Goal: Task Accomplishment & Management: Use online tool/utility

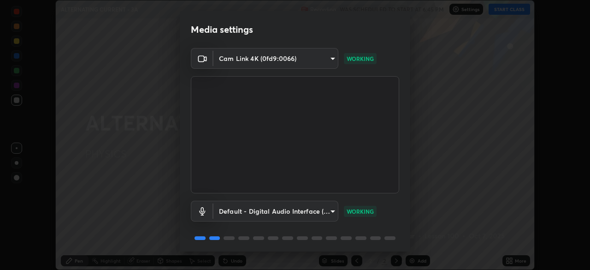
scroll to position [33, 0]
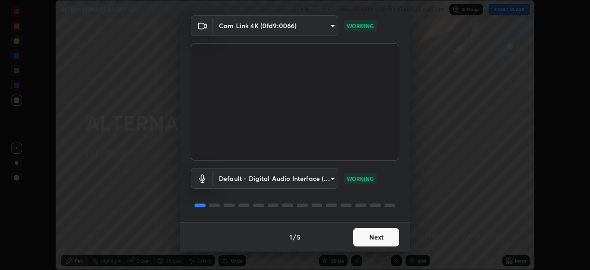
click at [366, 238] on button "Next" at bounding box center [376, 237] width 46 height 18
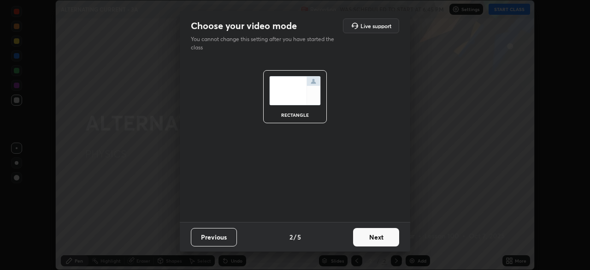
click at [369, 239] on button "Next" at bounding box center [376, 237] width 46 height 18
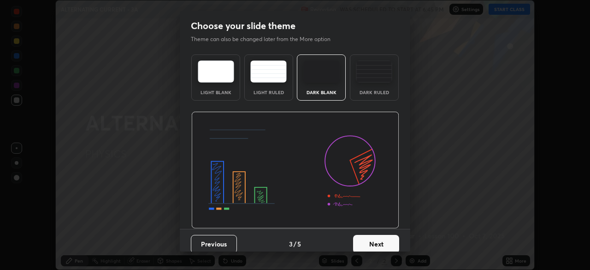
click at [379, 240] on button "Next" at bounding box center [376, 244] width 46 height 18
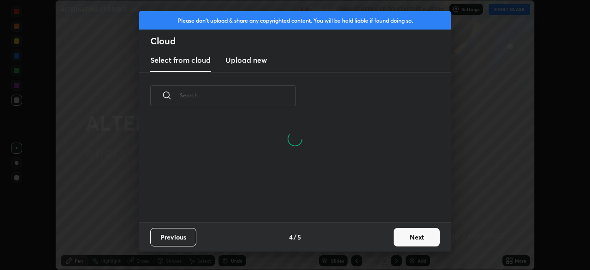
scroll to position [102, 296]
click at [426, 238] on button "Next" at bounding box center [417, 237] width 46 height 18
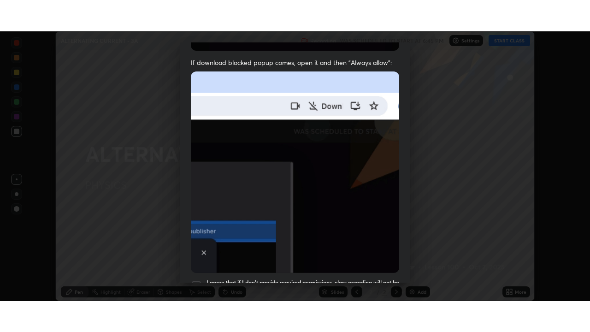
scroll to position [221, 0]
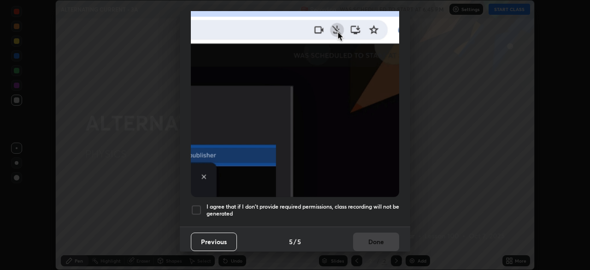
click at [366, 210] on h5 "I agree that if I don't provide required permissions, class recording will not …" at bounding box center [303, 210] width 193 height 14
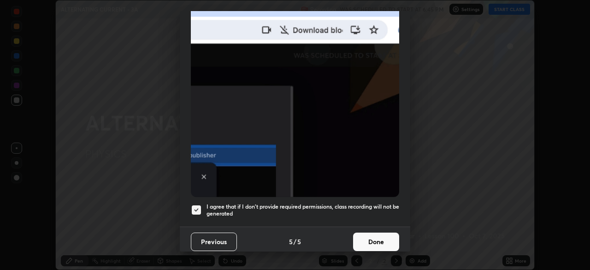
click at [371, 239] on button "Done" at bounding box center [376, 241] width 46 height 18
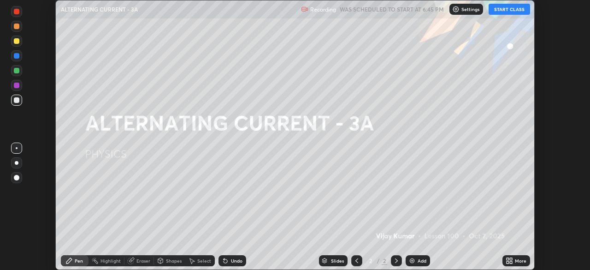
click at [512, 262] on icon at bounding box center [511, 262] width 2 height 2
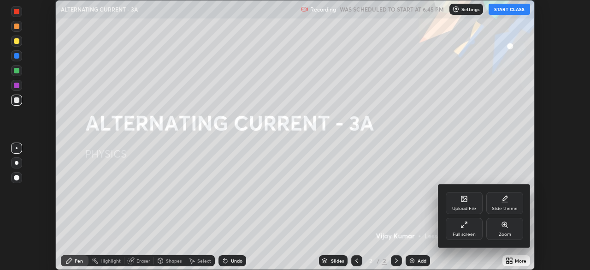
click at [476, 234] on div "Full screen" at bounding box center [464, 229] width 37 height 22
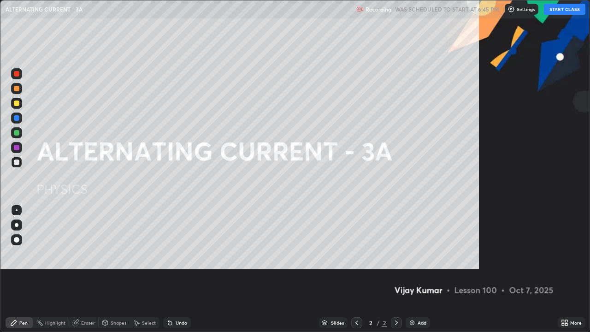
scroll to position [332, 590]
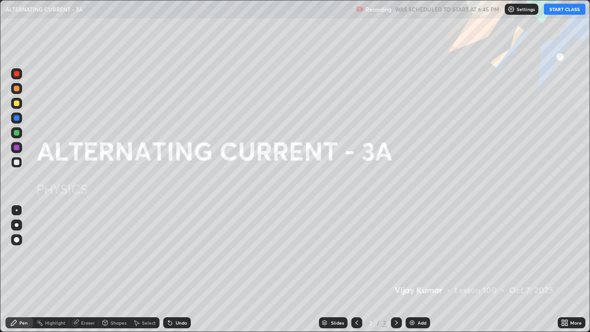
click at [568, 10] on button "START CLASS" at bounding box center [565, 9] width 42 height 11
click at [411, 269] on img at bounding box center [412, 322] width 7 height 7
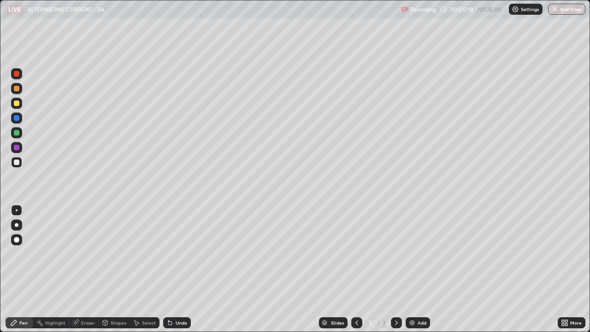
click at [17, 106] on div at bounding box center [17, 104] width 6 height 6
click at [17, 225] on div at bounding box center [17, 225] width 4 height 4
click at [17, 162] on div at bounding box center [17, 163] width 6 height 6
click at [18, 162] on div at bounding box center [17, 163] width 6 height 6
click at [184, 269] on div "Undo" at bounding box center [182, 323] width 12 height 5
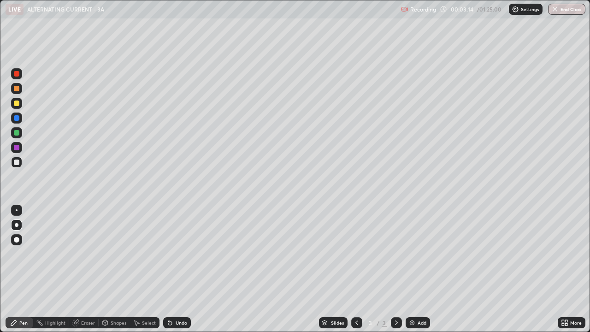
click at [182, 269] on div "Undo" at bounding box center [182, 323] width 12 height 5
click at [177, 269] on div "Undo" at bounding box center [182, 323] width 12 height 5
click at [178, 269] on div "Undo" at bounding box center [182, 323] width 12 height 5
click at [180, 269] on div "Undo" at bounding box center [182, 323] width 12 height 5
click at [182, 269] on div "Undo" at bounding box center [177, 322] width 28 height 11
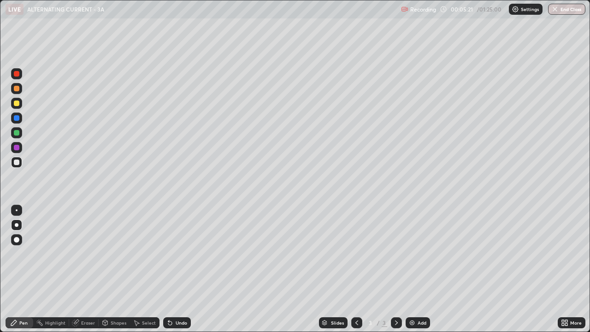
click at [183, 269] on div "Undo" at bounding box center [177, 322] width 28 height 11
click at [182, 269] on div "Undo" at bounding box center [182, 323] width 12 height 5
click at [184, 269] on div "Undo" at bounding box center [177, 322] width 28 height 11
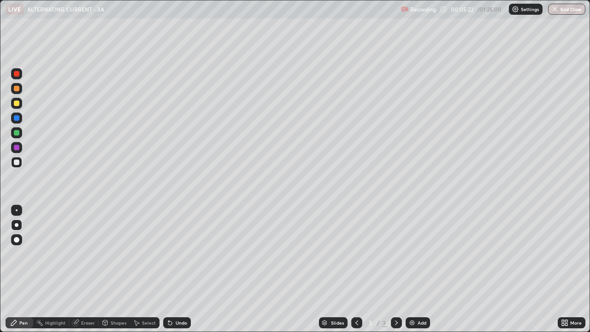
click at [184, 269] on div "Undo" at bounding box center [177, 322] width 28 height 11
click at [185, 269] on div "Undo" at bounding box center [177, 322] width 28 height 11
click at [187, 269] on div "Undo" at bounding box center [177, 322] width 28 height 11
click at [184, 269] on div "Undo" at bounding box center [182, 323] width 12 height 5
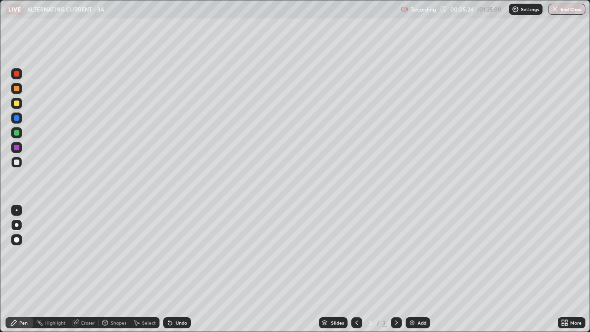
click at [181, 269] on div "Undo" at bounding box center [182, 323] width 12 height 5
click at [183, 269] on div "Undo" at bounding box center [177, 322] width 28 height 11
click at [394, 269] on icon at bounding box center [396, 322] width 7 height 7
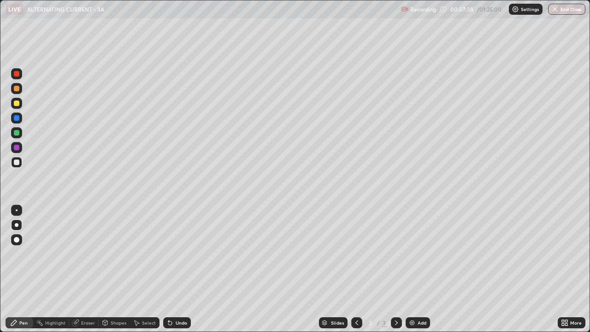
click at [180, 269] on div "Undo" at bounding box center [182, 323] width 12 height 5
click at [182, 269] on div "Undo" at bounding box center [182, 323] width 12 height 5
click at [182, 269] on div "Undo" at bounding box center [177, 322] width 28 height 11
click at [181, 269] on div "Undo" at bounding box center [182, 323] width 12 height 5
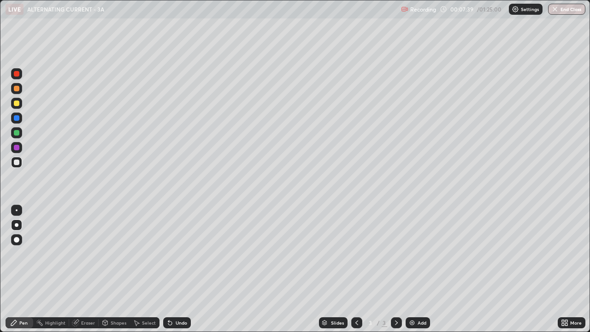
click at [182, 269] on div "Undo" at bounding box center [177, 322] width 28 height 11
click at [181, 269] on div "Undo" at bounding box center [177, 322] width 28 height 11
click at [182, 269] on div "Undo" at bounding box center [177, 322] width 28 height 11
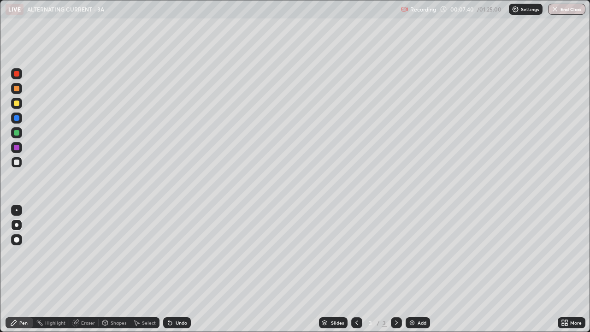
click at [182, 269] on div "Undo" at bounding box center [177, 322] width 28 height 11
click at [183, 269] on div "Undo" at bounding box center [177, 322] width 28 height 11
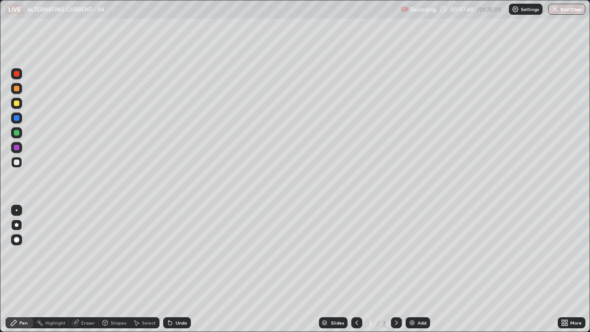
click at [183, 269] on div "Undo" at bounding box center [177, 322] width 28 height 11
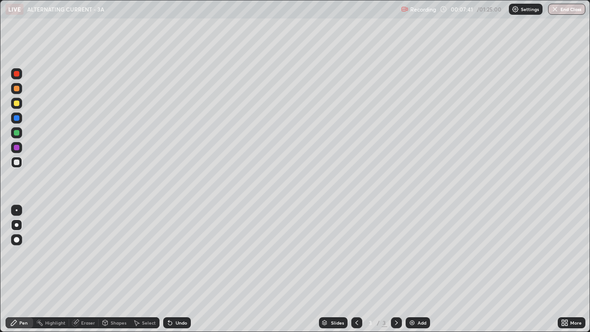
click at [183, 269] on div "Undo" at bounding box center [177, 322] width 28 height 11
click at [184, 269] on div "Undo" at bounding box center [177, 322] width 28 height 11
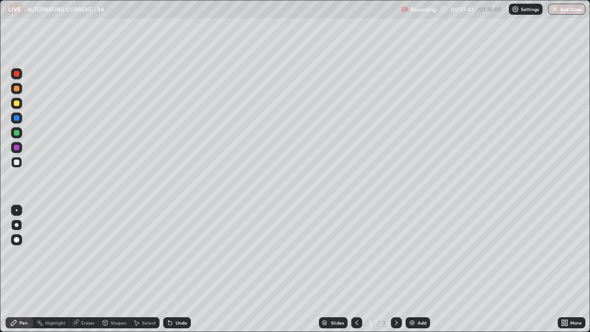
click at [183, 269] on div "Undo" at bounding box center [177, 322] width 28 height 11
click at [184, 269] on div "Undo" at bounding box center [177, 322] width 28 height 11
click at [185, 269] on div "Undo" at bounding box center [177, 322] width 28 height 11
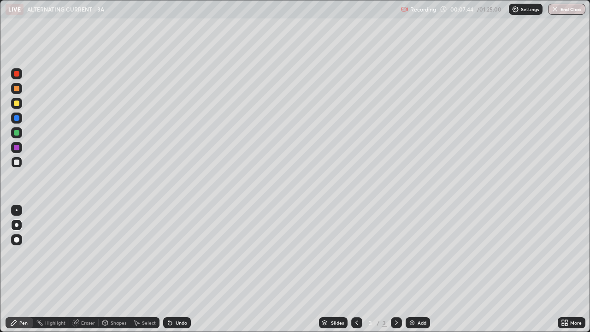
click at [185, 269] on div "Undo" at bounding box center [177, 322] width 28 height 11
click at [413, 269] on img at bounding box center [412, 322] width 7 height 7
click at [17, 162] on div at bounding box center [17, 163] width 6 height 6
click at [18, 103] on div at bounding box center [17, 104] width 6 height 6
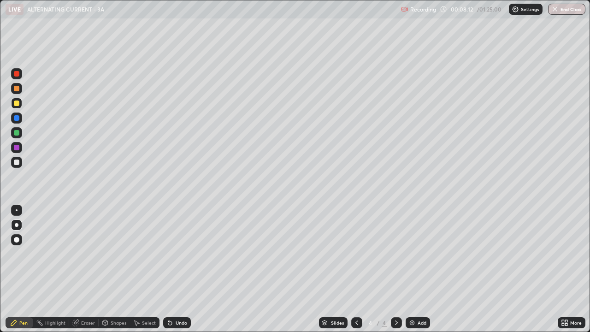
click at [19, 164] on div at bounding box center [17, 163] width 6 height 6
click at [15, 101] on div at bounding box center [17, 104] width 6 height 6
click at [17, 161] on div at bounding box center [17, 163] width 6 height 6
click at [20, 131] on div at bounding box center [16, 132] width 11 height 11
click at [184, 269] on div "Undo" at bounding box center [182, 323] width 12 height 5
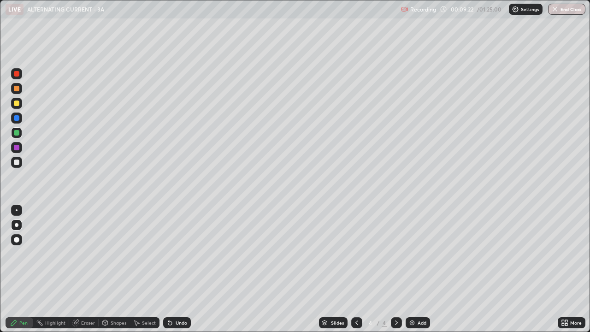
click at [15, 162] on div at bounding box center [17, 163] width 6 height 6
click at [88, 269] on div "Eraser" at bounding box center [84, 322] width 30 height 11
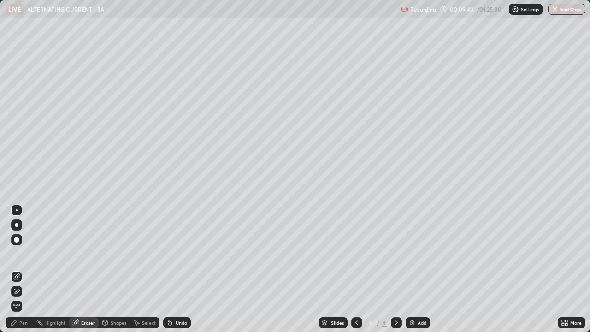
click at [30, 269] on div "Pen" at bounding box center [20, 322] width 28 height 11
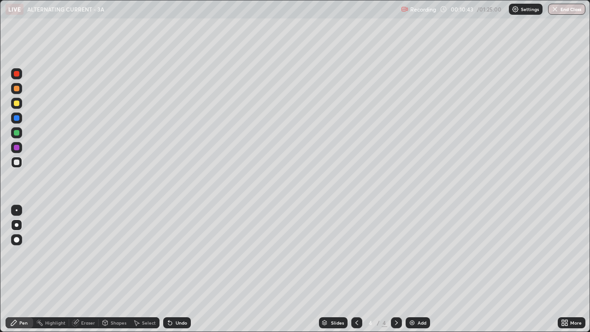
click at [178, 269] on div "Undo" at bounding box center [182, 323] width 12 height 5
click at [179, 269] on div "Undo" at bounding box center [182, 323] width 12 height 5
click at [178, 269] on div "Undo" at bounding box center [182, 323] width 12 height 5
click at [177, 269] on div "Undo" at bounding box center [182, 323] width 12 height 5
click at [178, 269] on div "Undo" at bounding box center [182, 323] width 12 height 5
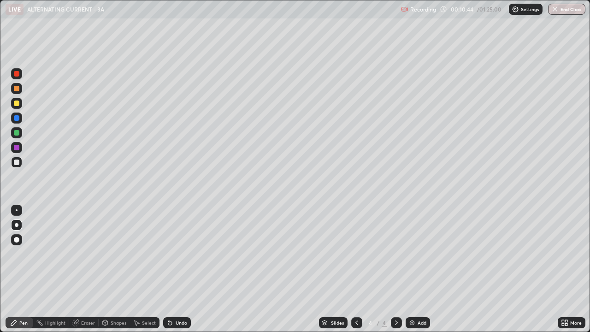
click at [178, 269] on div "Undo" at bounding box center [182, 323] width 12 height 5
click at [179, 269] on div "Undo" at bounding box center [182, 323] width 12 height 5
click at [178, 269] on div "Undo" at bounding box center [182, 323] width 12 height 5
click at [177, 269] on div "Undo" at bounding box center [182, 323] width 12 height 5
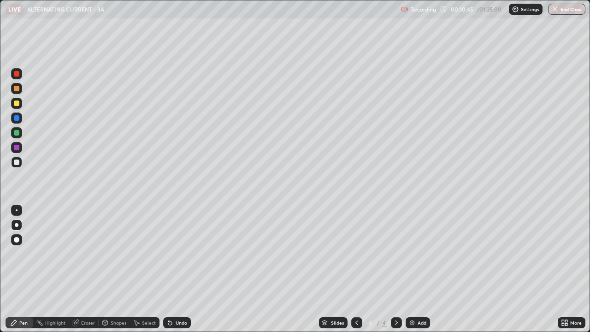
click at [177, 269] on div "Undo" at bounding box center [182, 323] width 12 height 5
click at [176, 269] on div "Undo" at bounding box center [182, 323] width 12 height 5
click at [176, 269] on div "Undo" at bounding box center [177, 322] width 28 height 11
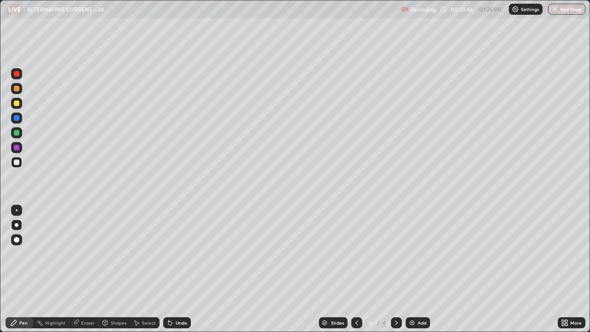
click at [177, 269] on div "Undo" at bounding box center [177, 322] width 28 height 11
click at [178, 269] on div "Undo" at bounding box center [177, 322] width 28 height 11
click at [177, 269] on div "Undo" at bounding box center [177, 322] width 28 height 11
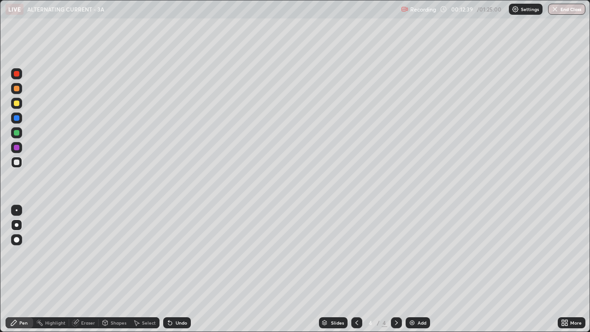
click at [177, 269] on div "Undo" at bounding box center [182, 323] width 12 height 5
click at [178, 269] on div "Undo" at bounding box center [182, 323] width 12 height 5
click at [177, 269] on div "Undo" at bounding box center [182, 323] width 12 height 5
click at [176, 269] on div "Undo" at bounding box center [182, 323] width 12 height 5
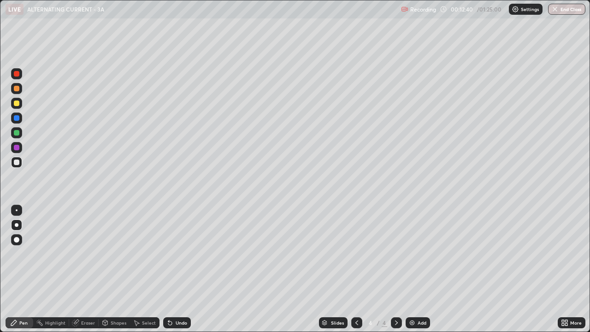
click at [176, 269] on div "Undo" at bounding box center [182, 323] width 12 height 5
click at [18, 133] on div at bounding box center [17, 133] width 6 height 6
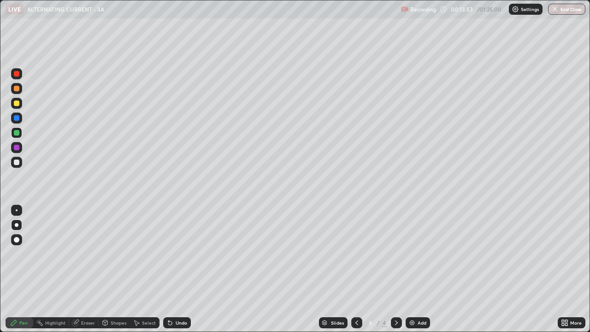
click at [17, 162] on div at bounding box center [17, 163] width 6 height 6
click at [17, 105] on div at bounding box center [17, 104] width 6 height 6
click at [18, 161] on div at bounding box center [17, 163] width 6 height 6
click at [173, 269] on div "Undo" at bounding box center [177, 322] width 28 height 11
click at [357, 269] on icon at bounding box center [356, 322] width 7 height 7
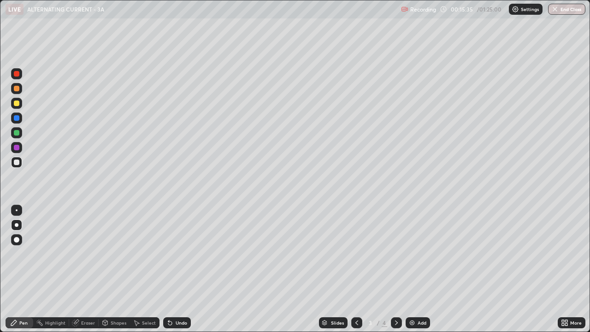
click at [414, 269] on img at bounding box center [412, 322] width 7 height 7
click at [181, 269] on div "Undo" at bounding box center [182, 323] width 12 height 5
click at [15, 134] on div at bounding box center [17, 133] width 6 height 6
click at [20, 164] on div at bounding box center [16, 162] width 11 height 11
click at [182, 269] on div "Undo" at bounding box center [182, 323] width 12 height 5
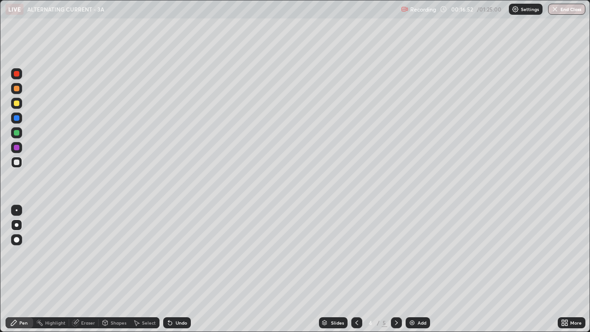
click at [179, 269] on div "Undo" at bounding box center [182, 323] width 12 height 5
click at [18, 131] on div at bounding box center [17, 133] width 6 height 6
click at [396, 269] on icon at bounding box center [396, 322] width 7 height 7
click at [358, 269] on icon at bounding box center [356, 322] width 7 height 7
click at [356, 269] on icon at bounding box center [356, 322] width 7 height 7
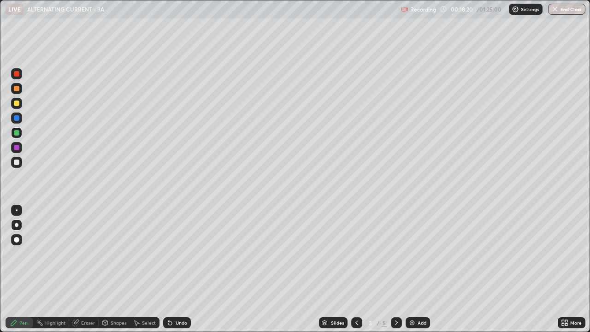
click at [396, 269] on icon at bounding box center [396, 322] width 7 height 7
click at [397, 269] on icon at bounding box center [396, 322] width 7 height 7
click at [396, 269] on icon at bounding box center [396, 322] width 7 height 7
click at [413, 269] on img at bounding box center [412, 322] width 7 height 7
click at [16, 102] on div at bounding box center [17, 104] width 6 height 6
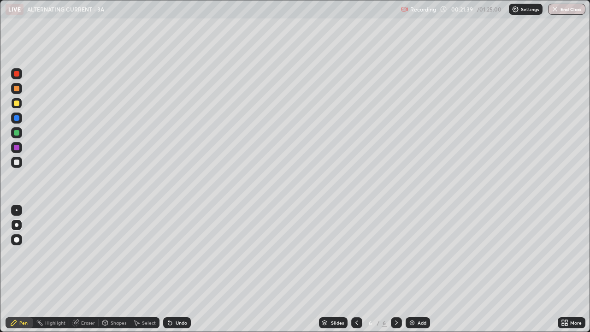
click at [17, 162] on div at bounding box center [17, 163] width 6 height 6
click at [17, 102] on div at bounding box center [17, 104] width 6 height 6
click at [18, 163] on div at bounding box center [17, 163] width 6 height 6
click at [15, 103] on div at bounding box center [17, 104] width 6 height 6
click at [14, 162] on div at bounding box center [17, 163] width 6 height 6
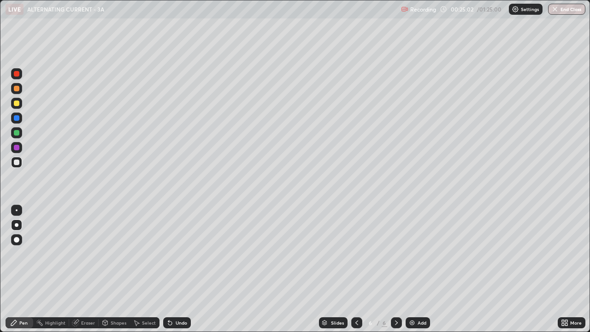
click at [180, 269] on div "Undo" at bounding box center [182, 323] width 12 height 5
click at [182, 269] on div "Undo" at bounding box center [182, 323] width 12 height 5
click at [178, 269] on div "Undo" at bounding box center [182, 323] width 12 height 5
click at [181, 269] on div "Undo" at bounding box center [182, 323] width 12 height 5
click at [182, 269] on div "Undo" at bounding box center [182, 323] width 12 height 5
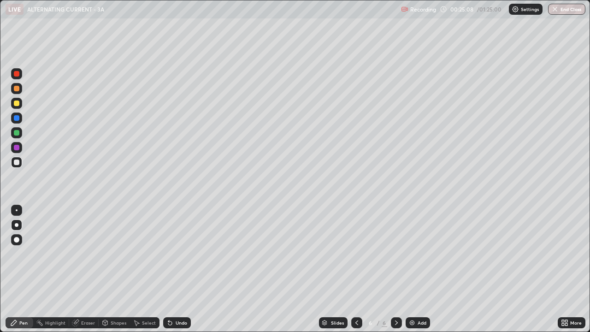
click at [183, 269] on div "Undo" at bounding box center [182, 323] width 12 height 5
click at [17, 133] on div at bounding box center [17, 133] width 6 height 6
click at [118, 269] on div "Shapes" at bounding box center [119, 323] width 16 height 5
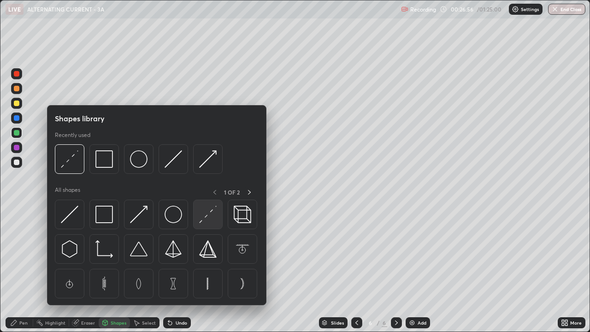
click at [209, 218] on img at bounding box center [208, 215] width 18 height 18
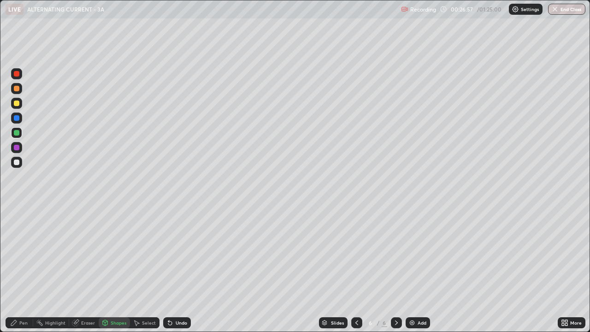
click at [19, 132] on div at bounding box center [17, 133] width 6 height 6
click at [179, 269] on div "Undo" at bounding box center [182, 323] width 12 height 5
click at [20, 162] on div at bounding box center [16, 162] width 11 height 11
click at [28, 269] on div "Pen" at bounding box center [20, 322] width 28 height 11
click at [16, 104] on div at bounding box center [17, 104] width 6 height 6
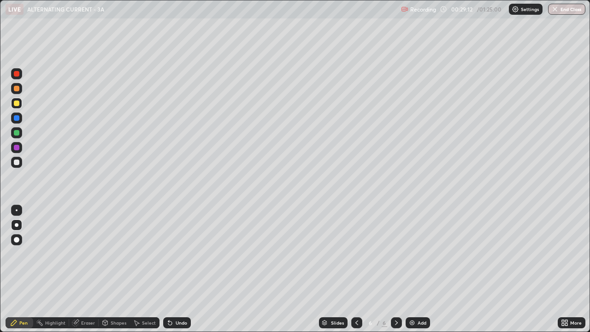
click at [175, 269] on div "Undo" at bounding box center [177, 322] width 28 height 11
click at [414, 269] on img at bounding box center [412, 322] width 7 height 7
click at [17, 162] on div at bounding box center [17, 163] width 6 height 6
click at [18, 162] on div at bounding box center [17, 163] width 6 height 6
click at [16, 131] on div at bounding box center [17, 133] width 6 height 6
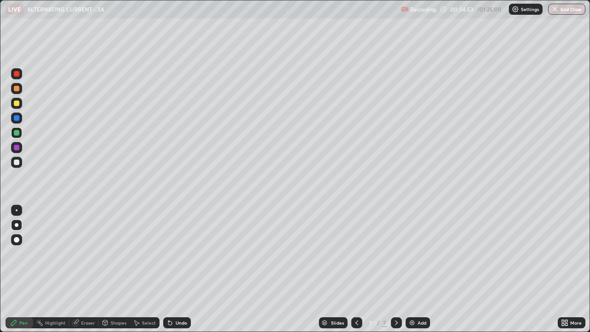
click at [179, 269] on div "Undo" at bounding box center [182, 323] width 12 height 5
click at [178, 269] on div "Undo" at bounding box center [182, 323] width 12 height 5
click at [176, 269] on div "Undo" at bounding box center [182, 323] width 12 height 5
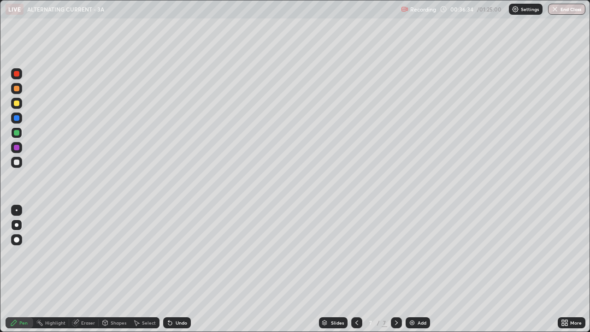
click at [171, 269] on icon at bounding box center [170, 322] width 7 height 7
click at [169, 269] on icon at bounding box center [170, 324] width 4 height 4
click at [180, 269] on div "Undo" at bounding box center [182, 323] width 12 height 5
click at [176, 269] on div "Undo" at bounding box center [182, 323] width 12 height 5
click at [173, 269] on icon at bounding box center [170, 322] width 7 height 7
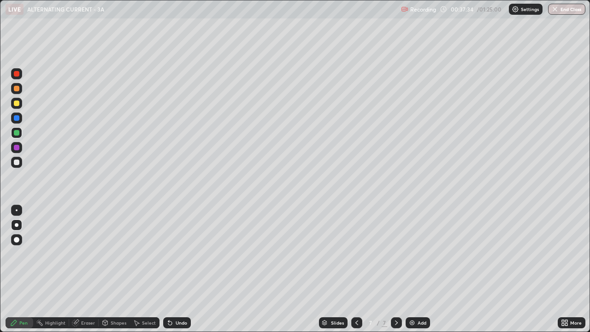
click at [172, 269] on icon at bounding box center [170, 322] width 7 height 7
click at [171, 269] on icon at bounding box center [170, 324] width 4 height 4
click at [170, 269] on icon at bounding box center [170, 324] width 4 height 4
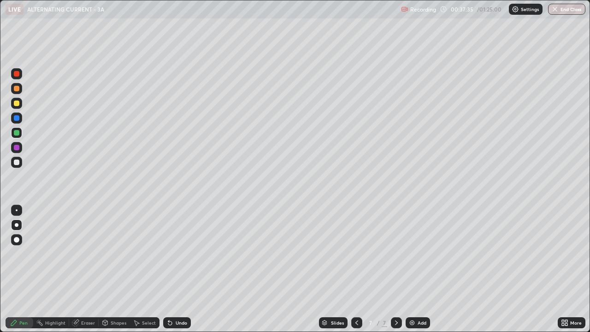
click at [169, 269] on icon at bounding box center [170, 324] width 4 height 4
click at [170, 269] on div "Undo" at bounding box center [177, 322] width 28 height 11
click at [171, 269] on div "Undo" at bounding box center [177, 322] width 28 height 11
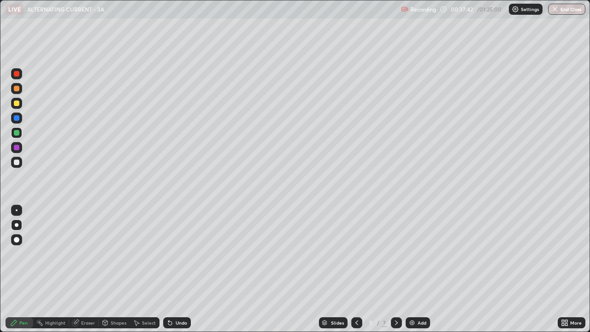
click at [172, 269] on div "Undo" at bounding box center [177, 322] width 28 height 11
click at [173, 269] on div "Undo" at bounding box center [177, 322] width 28 height 11
click at [172, 269] on div "Undo" at bounding box center [177, 322] width 28 height 11
click at [172, 269] on icon at bounding box center [170, 322] width 7 height 7
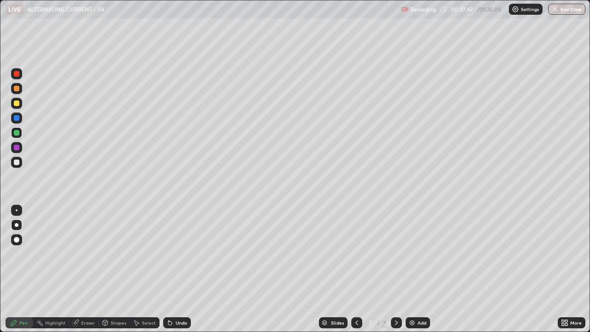
click at [173, 269] on div "Undo" at bounding box center [177, 322] width 28 height 11
click at [169, 269] on icon at bounding box center [170, 324] width 4 height 4
click at [170, 269] on div "Undo" at bounding box center [177, 322] width 28 height 11
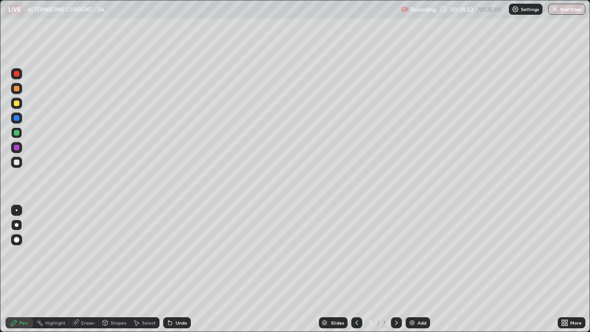
click at [170, 269] on div "Undo" at bounding box center [177, 322] width 28 height 11
click at [170, 269] on icon at bounding box center [170, 322] width 7 height 7
click at [170, 269] on div "Undo" at bounding box center [177, 322] width 28 height 11
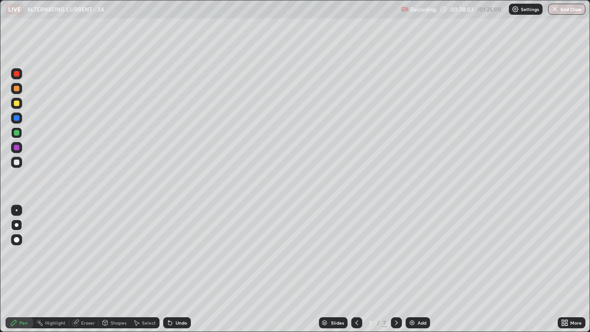
click at [170, 269] on icon at bounding box center [170, 322] width 7 height 7
click at [171, 269] on icon at bounding box center [170, 322] width 7 height 7
click at [170, 269] on icon at bounding box center [170, 322] width 7 height 7
click at [170, 269] on div "Undo" at bounding box center [177, 322] width 28 height 11
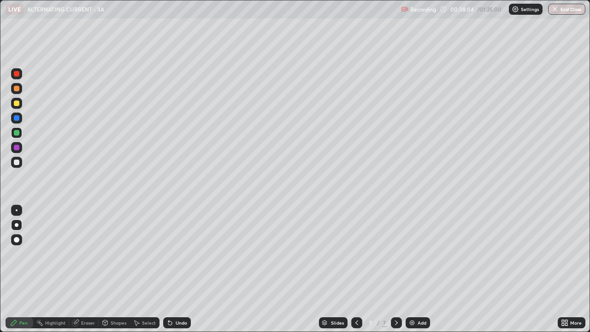
click at [170, 269] on div "Undo" at bounding box center [177, 322] width 28 height 11
click at [170, 269] on icon at bounding box center [170, 322] width 7 height 7
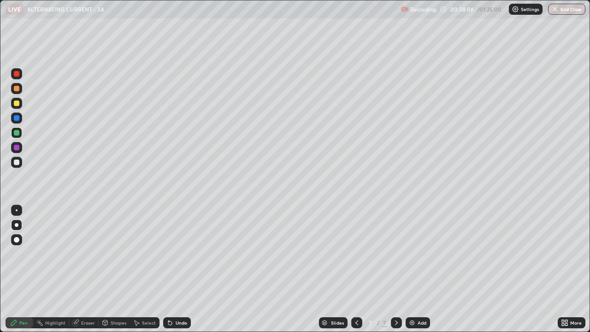
click at [171, 269] on icon at bounding box center [170, 322] width 7 height 7
click at [415, 269] on div "Add" at bounding box center [418, 322] width 24 height 11
click at [15, 101] on div at bounding box center [17, 104] width 6 height 6
click at [176, 269] on div "Undo" at bounding box center [182, 323] width 12 height 5
click at [179, 269] on div "Undo" at bounding box center [182, 323] width 12 height 5
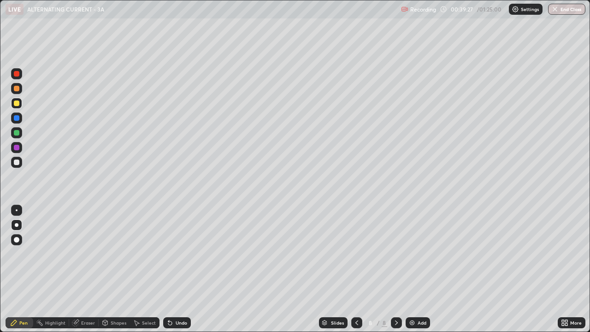
click at [18, 162] on div at bounding box center [17, 163] width 6 height 6
click at [172, 269] on icon at bounding box center [170, 322] width 7 height 7
click at [173, 269] on div "Undo" at bounding box center [177, 322] width 28 height 11
click at [415, 269] on img at bounding box center [412, 322] width 7 height 7
click at [18, 101] on div at bounding box center [17, 104] width 6 height 6
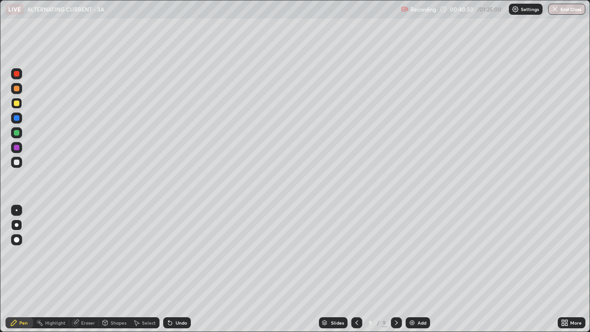
click at [18, 162] on div at bounding box center [17, 163] width 6 height 6
click at [15, 105] on div at bounding box center [17, 104] width 6 height 6
click at [185, 269] on div "Undo" at bounding box center [182, 323] width 12 height 5
click at [17, 133] on div at bounding box center [17, 133] width 6 height 6
click at [20, 163] on div at bounding box center [16, 162] width 11 height 11
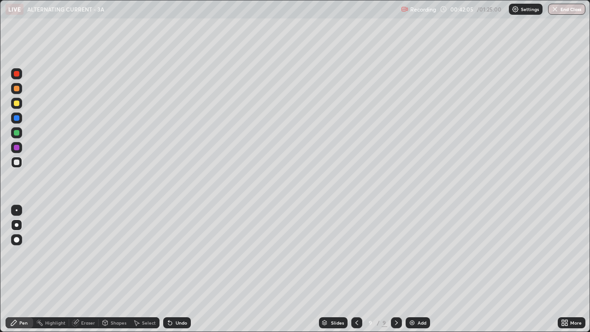
click at [19, 162] on div at bounding box center [17, 163] width 6 height 6
click at [177, 269] on div "Undo" at bounding box center [182, 323] width 12 height 5
click at [176, 269] on div "Undo" at bounding box center [182, 323] width 12 height 5
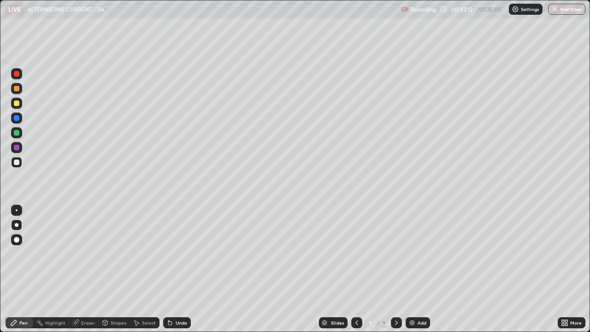
click at [142, 269] on div "Select" at bounding box center [149, 323] width 14 height 5
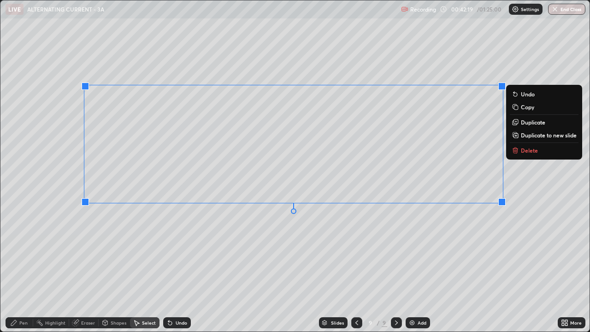
click at [183, 269] on div "Undo" at bounding box center [182, 323] width 12 height 5
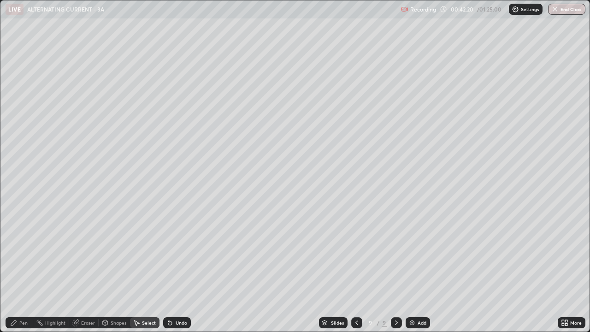
click at [146, 269] on div "Select" at bounding box center [149, 323] width 14 height 5
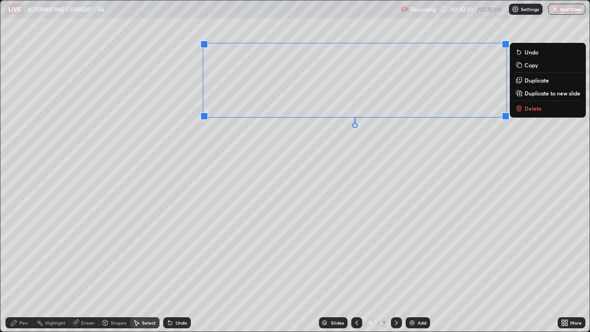
click at [393, 166] on div "0 ° Undo Copy Duplicate Duplicate to new slide Delete" at bounding box center [295, 165] width 590 height 331
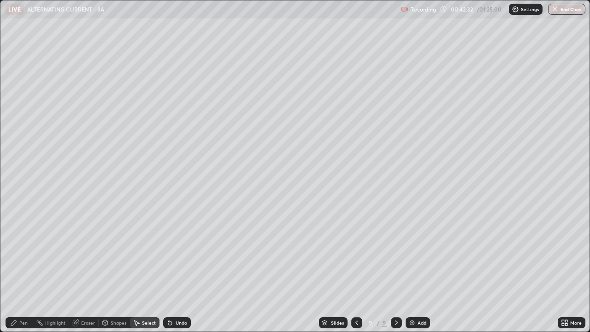
click at [26, 269] on div "Pen" at bounding box center [23, 323] width 8 height 5
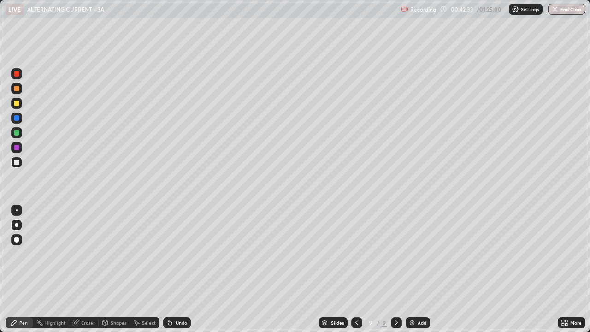
click at [21, 104] on div at bounding box center [16, 103] width 11 height 11
click at [20, 162] on div at bounding box center [16, 162] width 11 height 11
click at [18, 103] on div at bounding box center [17, 104] width 6 height 6
click at [176, 269] on div "Undo" at bounding box center [182, 323] width 12 height 5
click at [173, 269] on div "Undo" at bounding box center [177, 322] width 28 height 11
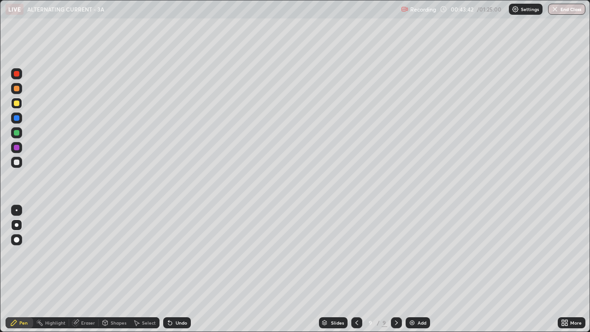
click at [21, 163] on div at bounding box center [16, 162] width 11 height 11
click at [416, 269] on div "Add" at bounding box center [418, 322] width 24 height 11
click at [18, 101] on div at bounding box center [17, 104] width 6 height 6
click at [15, 166] on div at bounding box center [16, 162] width 11 height 11
click at [356, 269] on icon at bounding box center [356, 322] width 7 height 7
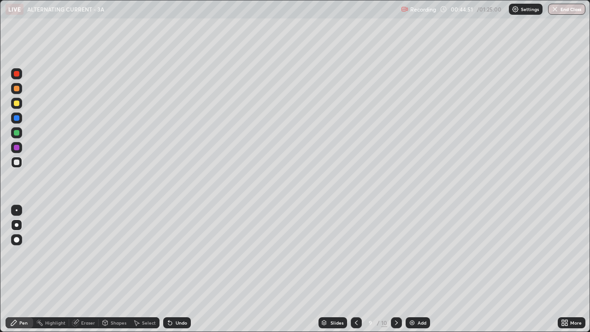
click at [358, 269] on div at bounding box center [356, 322] width 11 height 11
click at [412, 269] on img at bounding box center [412, 322] width 7 height 7
click at [181, 269] on div "Undo" at bounding box center [182, 323] width 12 height 5
click at [172, 269] on icon at bounding box center [170, 322] width 7 height 7
click at [396, 269] on icon at bounding box center [396, 322] width 7 height 7
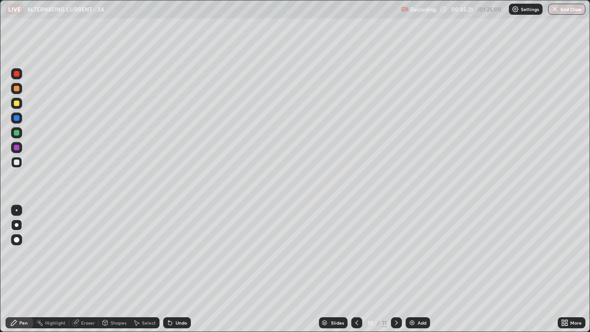
click at [396, 269] on icon at bounding box center [396, 322] width 7 height 7
click at [20, 133] on div at bounding box center [16, 132] width 11 height 11
click at [16, 104] on div at bounding box center [17, 104] width 6 height 6
click at [16, 162] on div at bounding box center [17, 163] width 6 height 6
click at [17, 133] on div at bounding box center [17, 133] width 6 height 6
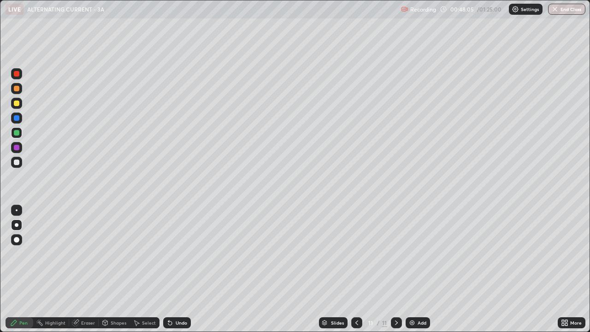
click at [121, 269] on div "Shapes" at bounding box center [119, 323] width 16 height 5
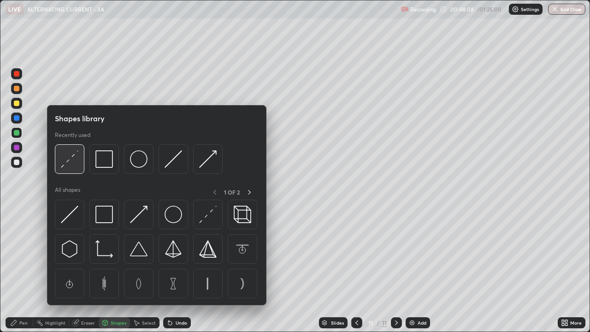
click at [72, 163] on img at bounding box center [70, 159] width 18 height 18
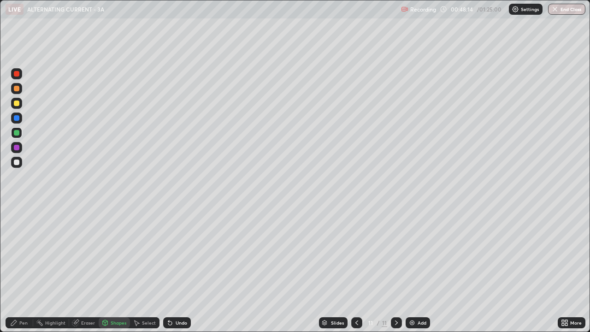
click at [18, 269] on div "Pen" at bounding box center [20, 322] width 28 height 11
click at [17, 131] on div at bounding box center [17, 133] width 6 height 6
click at [18, 105] on div at bounding box center [17, 104] width 6 height 6
click at [15, 72] on div at bounding box center [17, 74] width 6 height 6
click at [413, 269] on img at bounding box center [412, 322] width 7 height 7
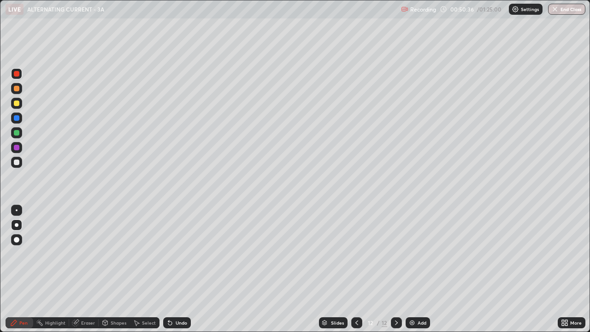
click at [18, 163] on div at bounding box center [17, 163] width 6 height 6
click at [179, 269] on div "Undo" at bounding box center [182, 323] width 12 height 5
click at [178, 269] on div "Undo" at bounding box center [182, 323] width 12 height 5
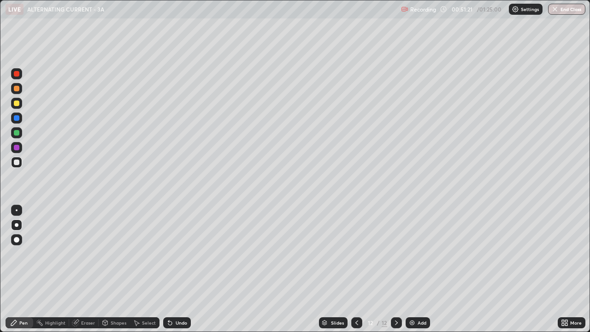
click at [18, 103] on div at bounding box center [17, 104] width 6 height 6
click at [176, 269] on div "Undo" at bounding box center [182, 323] width 12 height 5
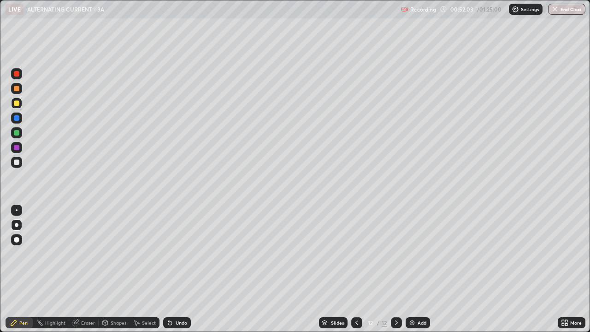
click at [176, 269] on div "Undo" at bounding box center [182, 323] width 12 height 5
click at [177, 269] on div "Undo" at bounding box center [182, 323] width 12 height 5
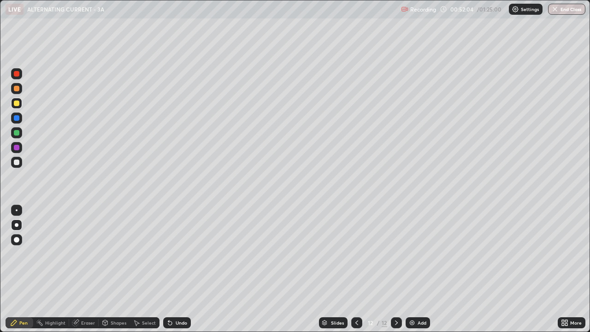
click at [177, 269] on div "Undo" at bounding box center [182, 323] width 12 height 5
click at [560, 10] on button "End Class" at bounding box center [566, 9] width 37 height 11
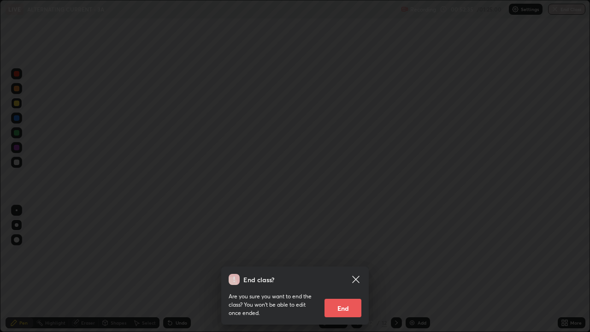
click at [344, 269] on button "End" at bounding box center [343, 308] width 37 height 18
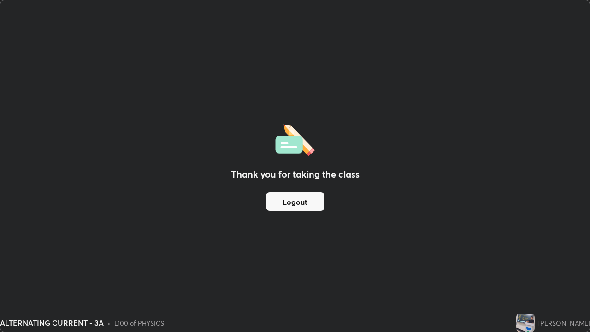
click at [302, 200] on button "Logout" at bounding box center [295, 201] width 59 height 18
